Goal: Transaction & Acquisition: Register for event/course

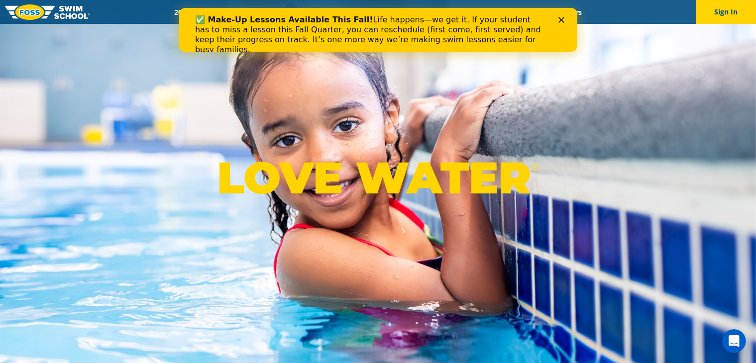
click at [561, 20] on polygon "Close" at bounding box center [561, 20] width 6 height 6
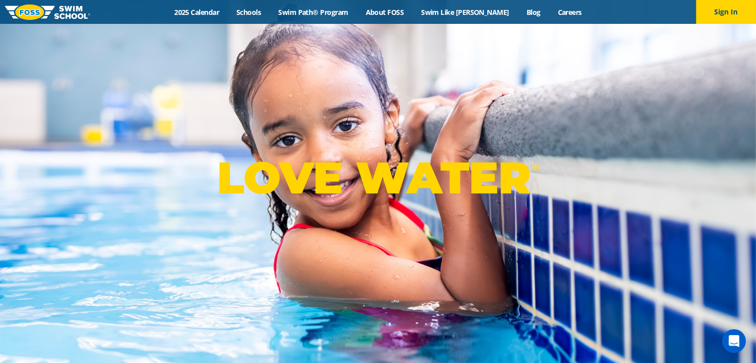
click at [221, 17] on div "Menu 2025 Calendar Schools Swim Path® Program About FOSS Swim Like Regan Blog C…" at bounding box center [378, 12] width 756 height 24
click at [222, 14] on link "2025 Calendar" at bounding box center [197, 11] width 62 height 9
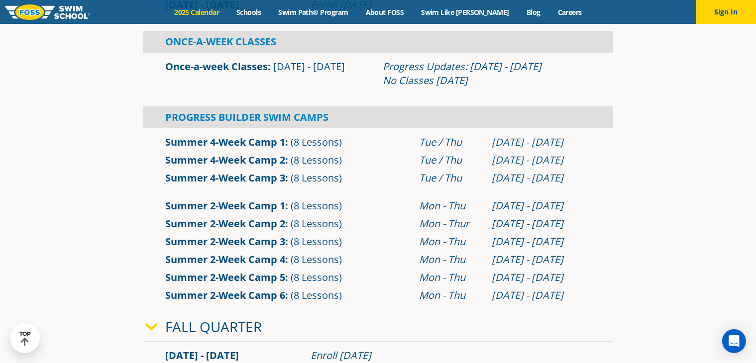
scroll to position [348, 0]
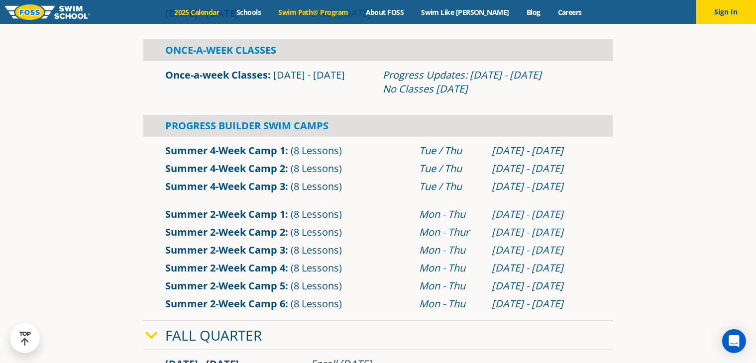
click at [333, 14] on link "Swim Path® Program" at bounding box center [313, 11] width 87 height 9
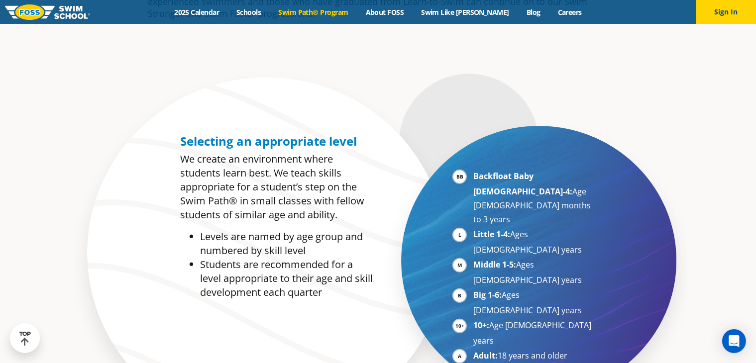
scroll to position [448, 0]
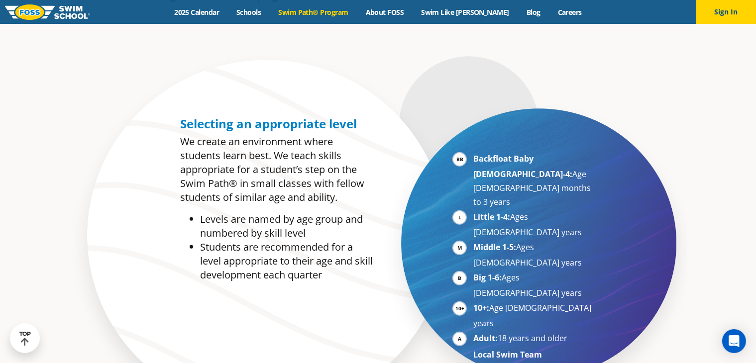
click at [264, 17] on div "Menu 2025 Calendar Schools Swim Path® Program About FOSS Swim Like Regan Blog C…" at bounding box center [378, 12] width 756 height 24
click at [265, 16] on link "Schools" at bounding box center [249, 11] width 42 height 9
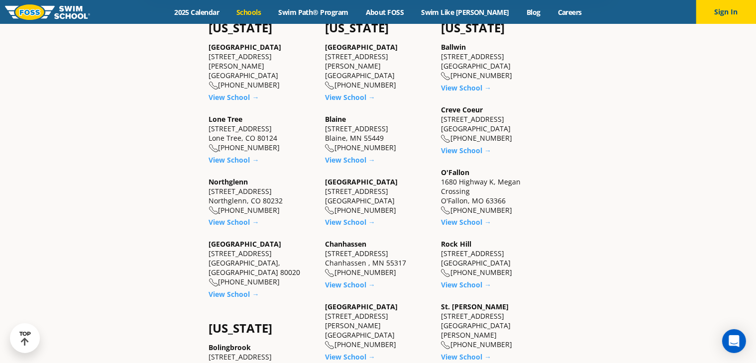
scroll to position [348, 0]
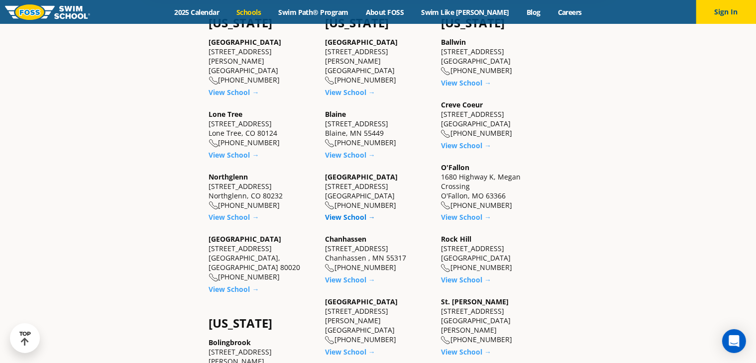
click at [343, 220] on link "View School →" at bounding box center [350, 217] width 50 height 9
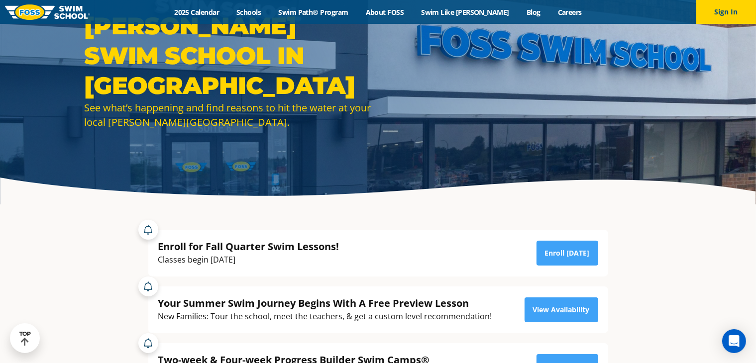
scroll to position [100, 0]
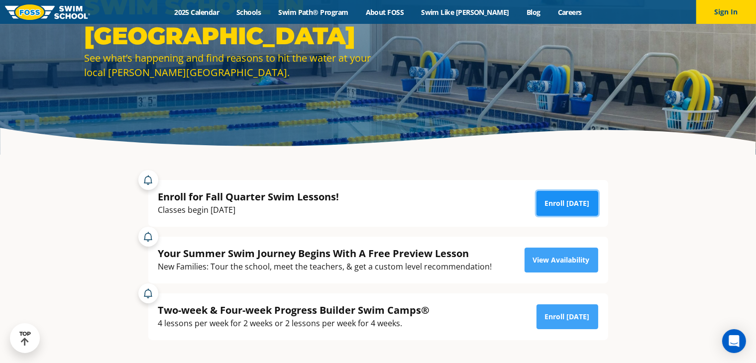
click at [571, 199] on link "Enroll Today" at bounding box center [568, 203] width 62 height 25
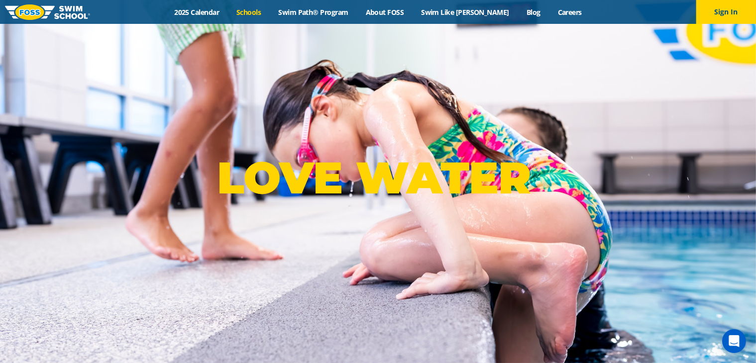
click at [270, 10] on link "Schools" at bounding box center [249, 11] width 42 height 9
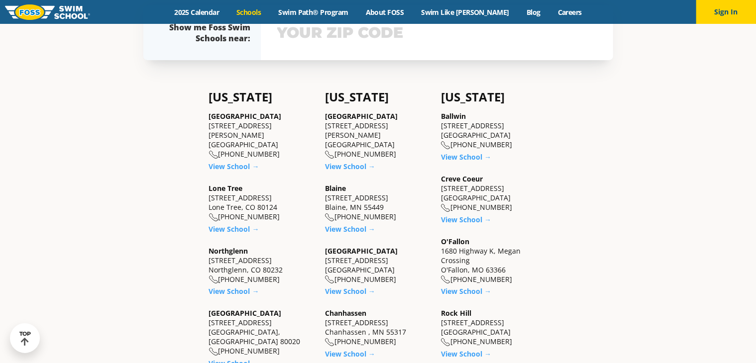
scroll to position [299, 0]
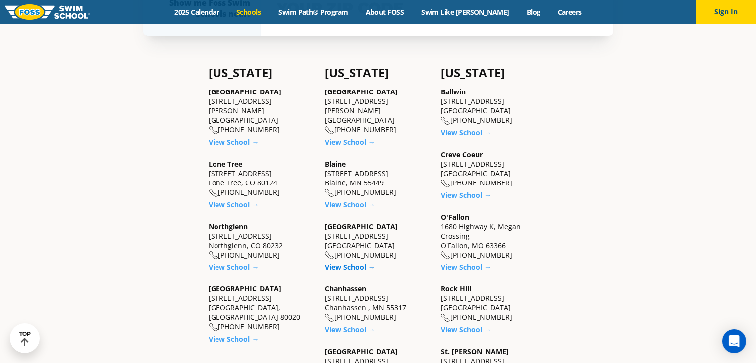
click at [354, 267] on link "View School →" at bounding box center [350, 266] width 50 height 9
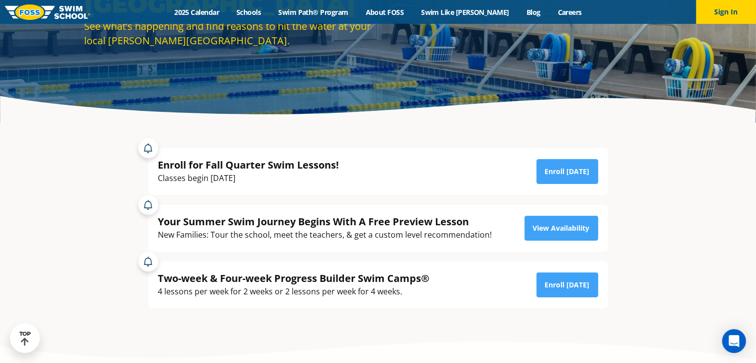
scroll to position [149, 0]
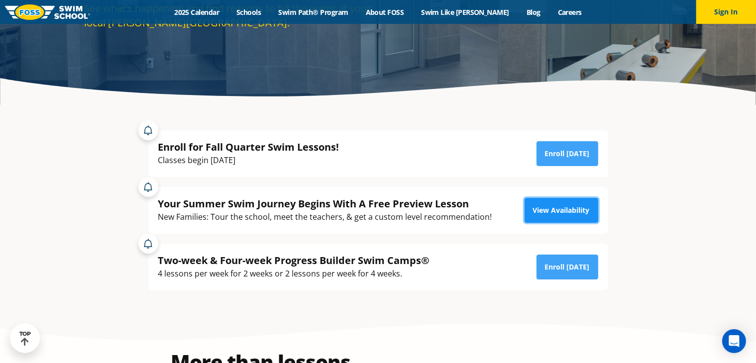
click at [560, 206] on link "View Availability" at bounding box center [562, 210] width 74 height 25
